Goal: Navigation & Orientation: Understand site structure

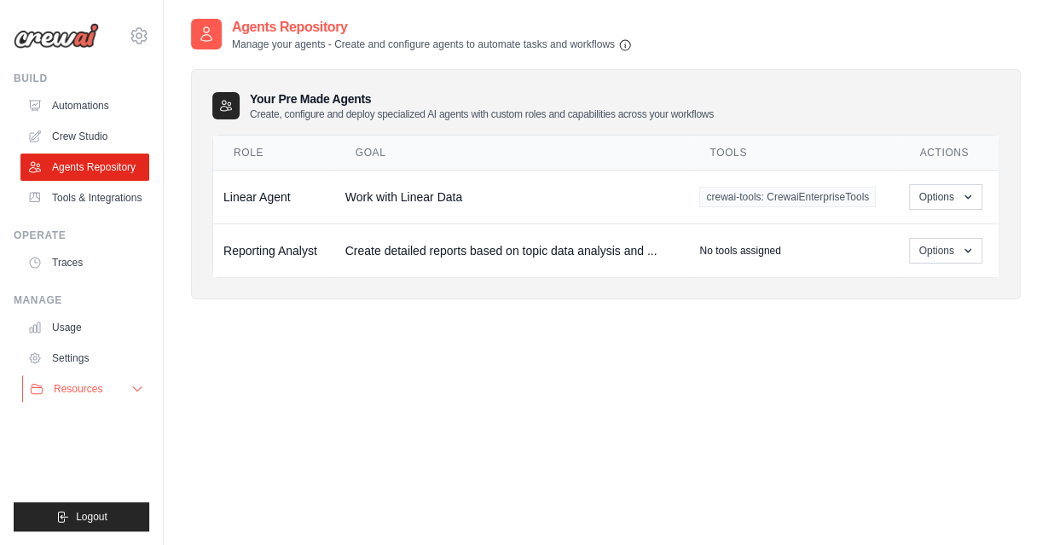
click at [130, 390] on button "Resources" at bounding box center [86, 388] width 129 height 27
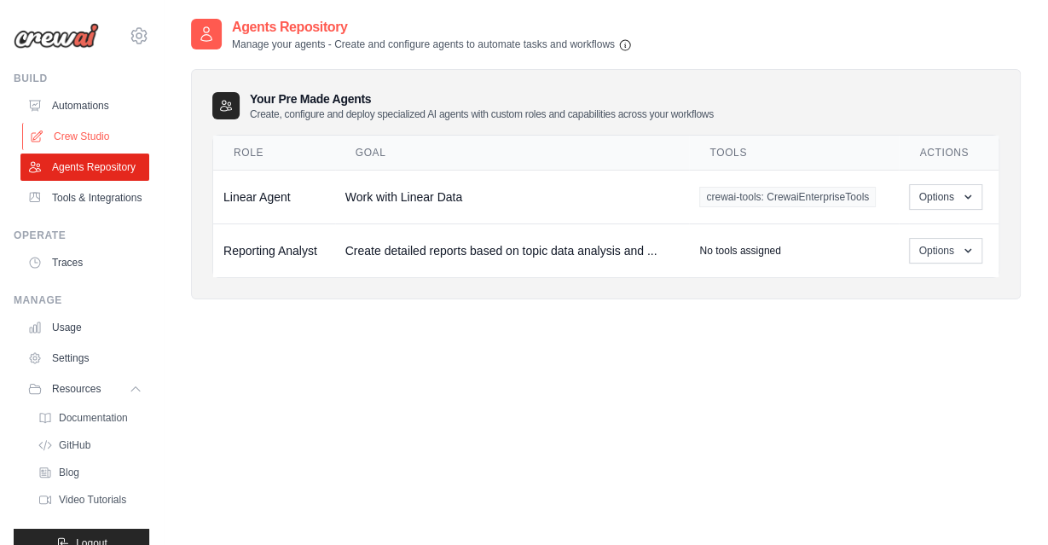
click at [96, 138] on link "Crew Studio" at bounding box center [86, 136] width 129 height 27
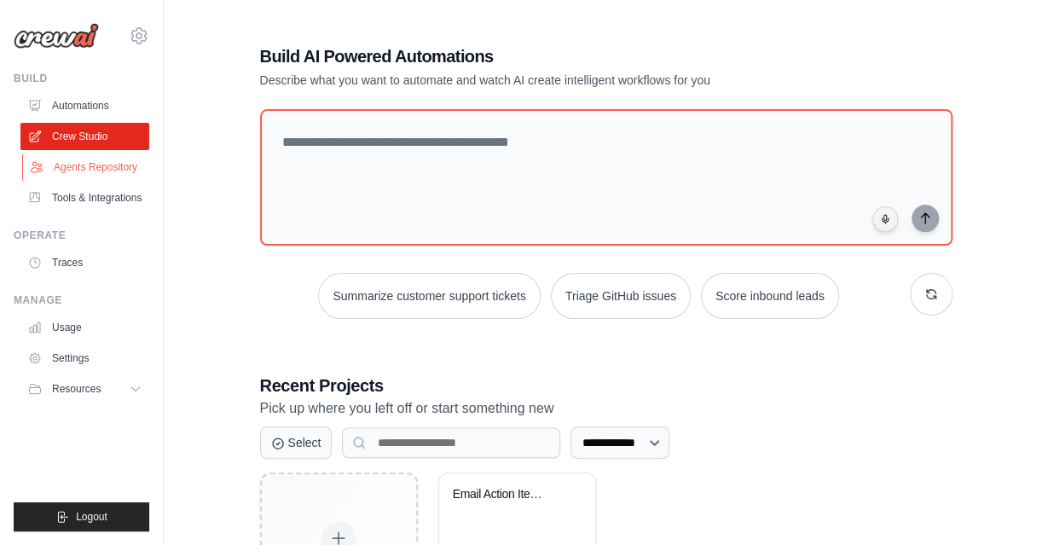
click at [84, 156] on link "Agents Repository" at bounding box center [86, 166] width 129 height 27
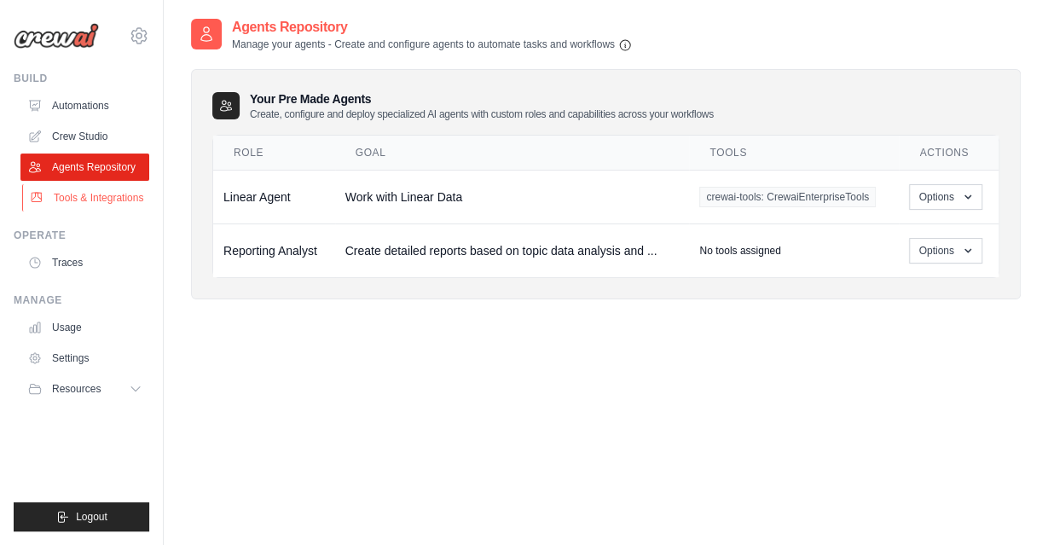
click at [86, 195] on link "Tools & Integrations" at bounding box center [86, 197] width 129 height 27
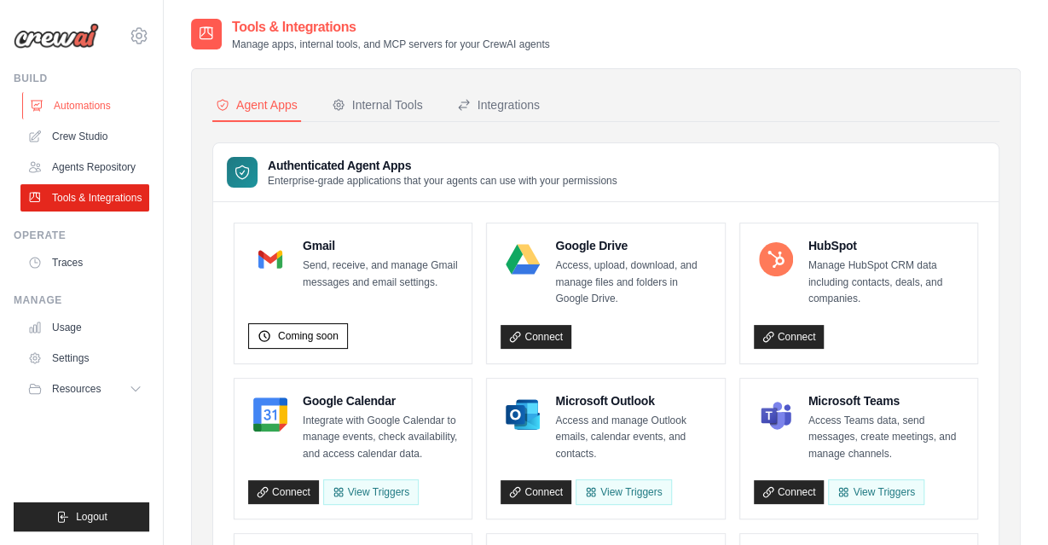
click at [103, 105] on link "Automations" at bounding box center [86, 105] width 129 height 27
